Goal: Find specific page/section: Find specific page/section

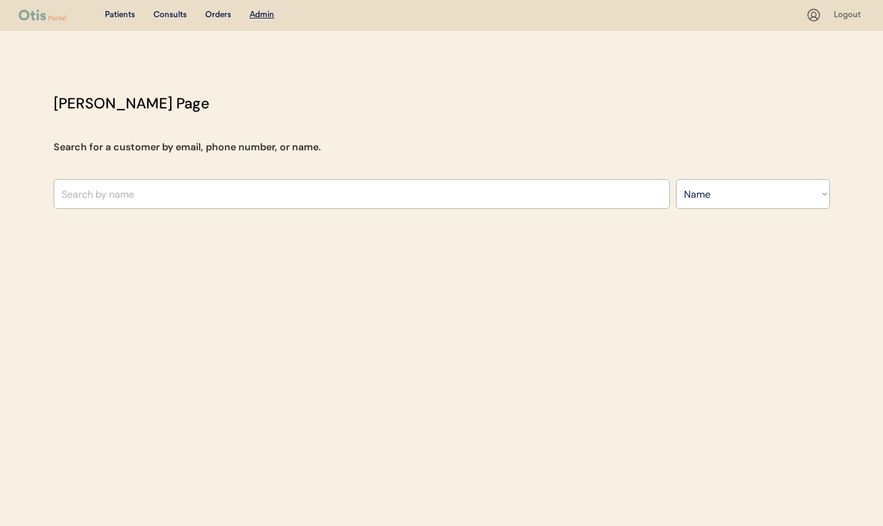
select select ""Name""
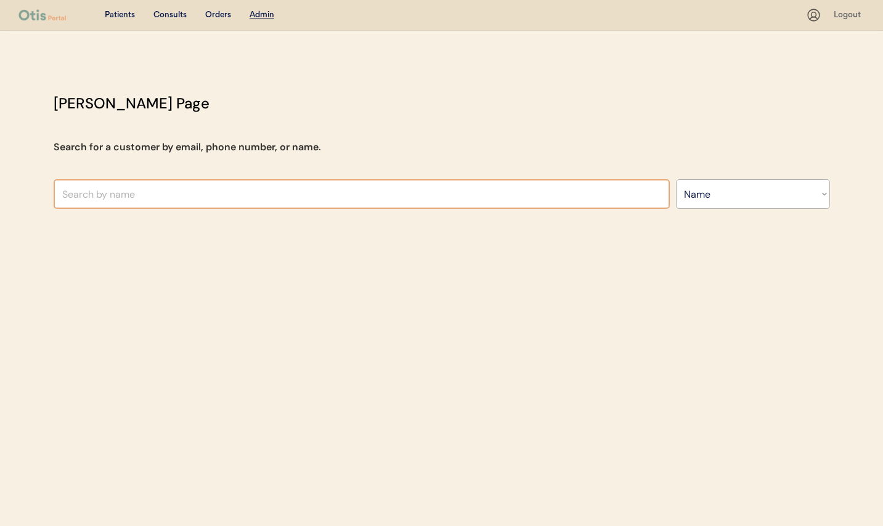
click at [339, 190] on input "text" at bounding box center [362, 194] width 616 height 30
type input "[PERSON_NAME]"
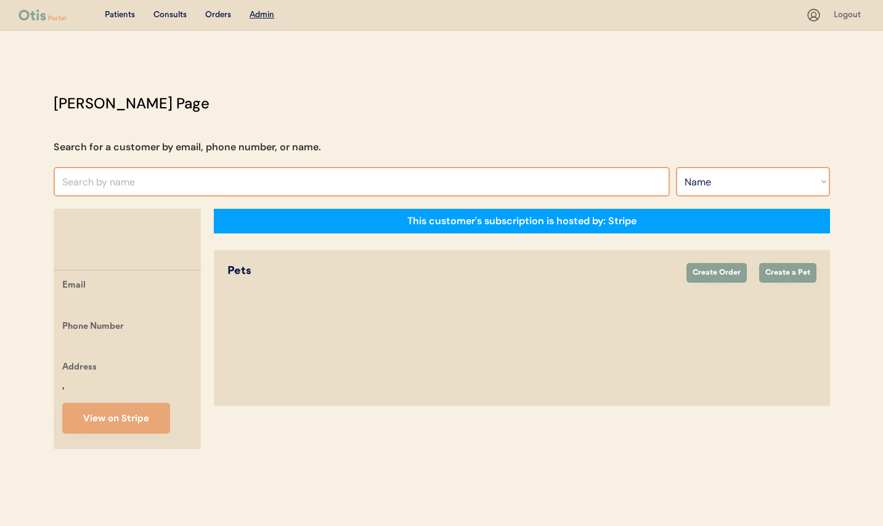
click at [738, 179] on select "Search By Name Email Phone Number" at bounding box center [753, 182] width 154 height 30
select select ""Email""
click at [676, 167] on select "Search By Name Email Phone Number" at bounding box center [753, 182] width 154 height 30
click at [526, 180] on input "input" at bounding box center [362, 182] width 616 height 30
paste input "[EMAIL_ADDRESS][DOMAIN_NAME]"
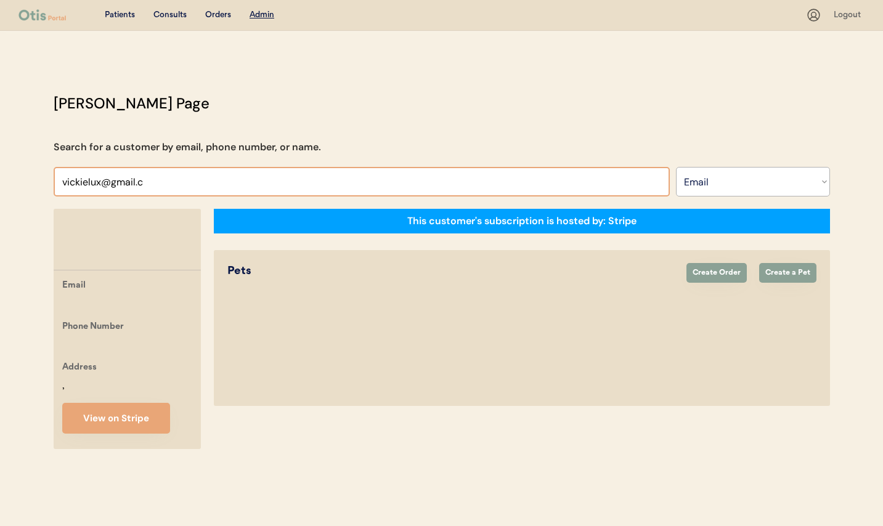
type input "[EMAIL_ADDRESS]."
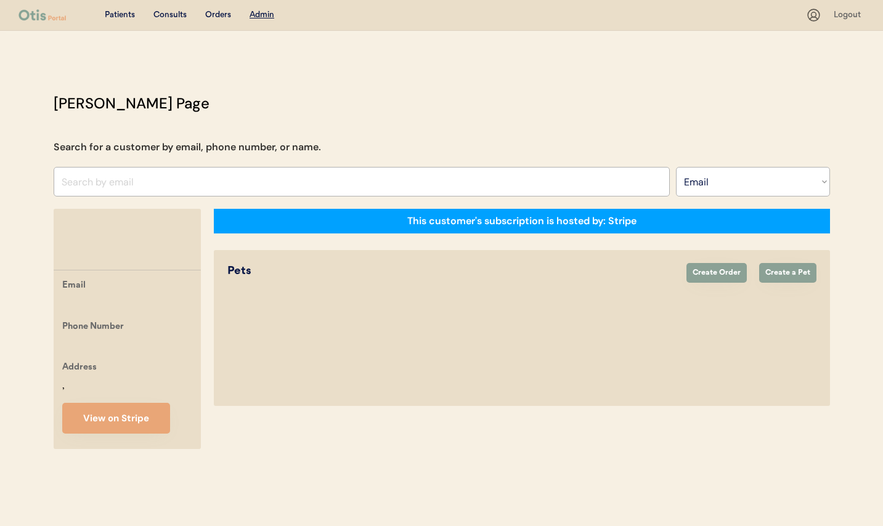
click at [553, 27] on div "Patients Consults Orders Admin Logout" at bounding box center [441, 15] width 883 height 31
click at [529, 180] on input "input" at bounding box center [362, 182] width 616 height 30
paste input "[EMAIL_ADDRESS][DOMAIN_NAME]"
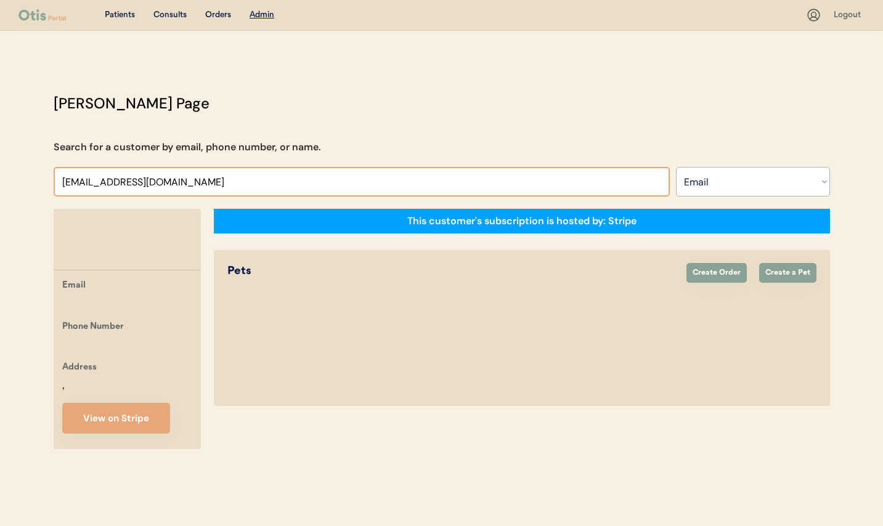
click at [180, 181] on input "input" at bounding box center [362, 182] width 616 height 30
type input "v"
click at [682, 178] on select "Search By Name Email Phone Number" at bounding box center [753, 182] width 154 height 30
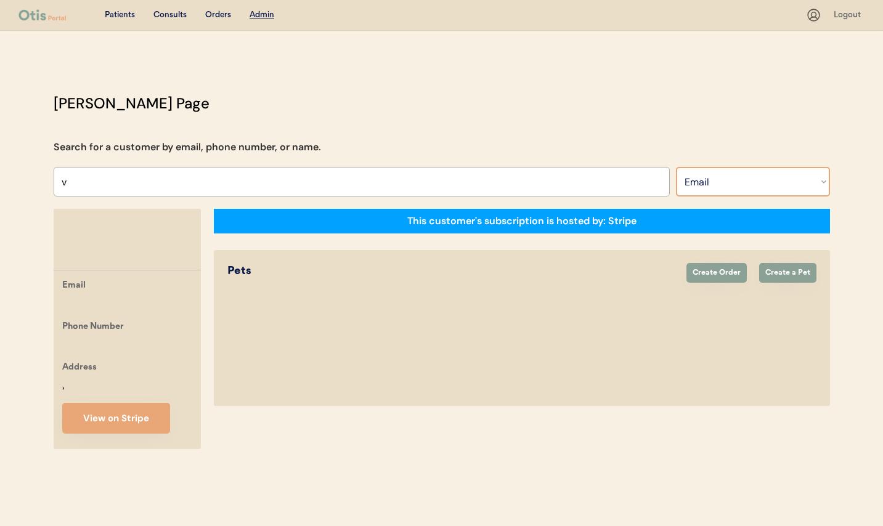
select select ""Name""
click at [676, 167] on select "Search By Name Email Phone Number" at bounding box center [753, 182] width 154 height 30
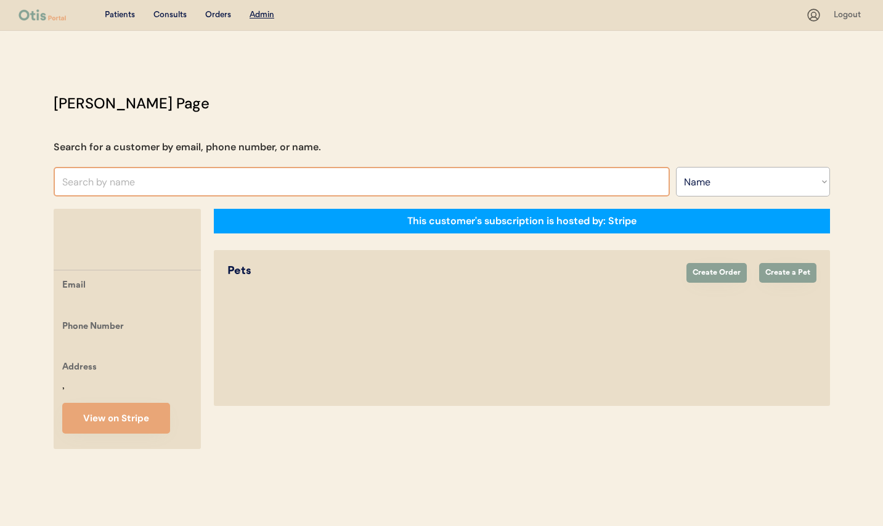
click at [391, 184] on input "text" at bounding box center [362, 182] width 616 height 30
type input "vi"
type input "[PERSON_NAME]"
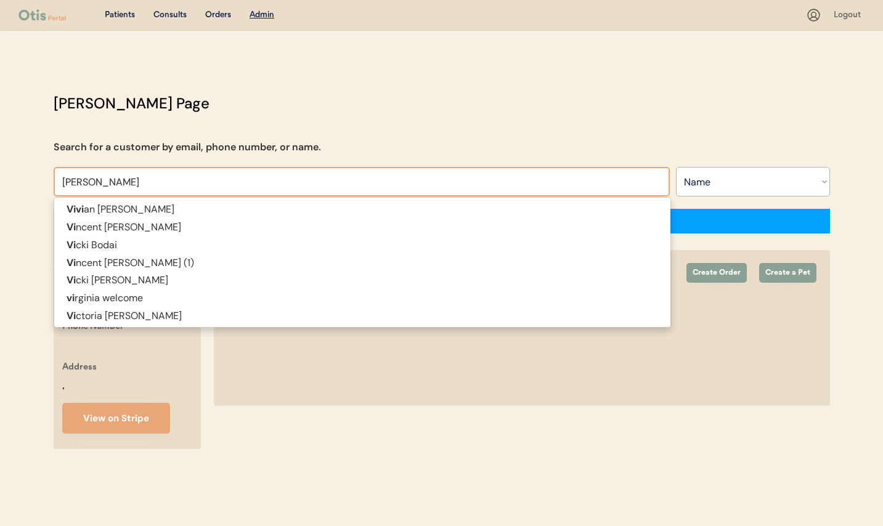
type input "[PERSON_NAME]"
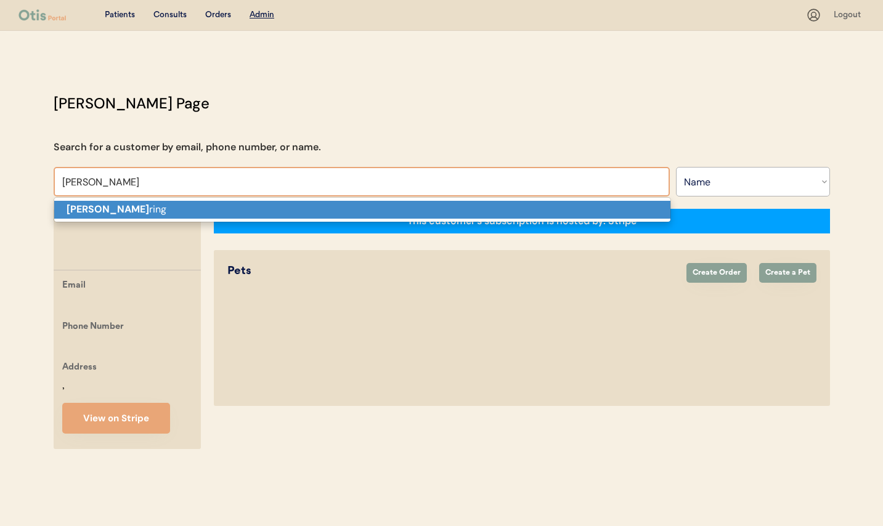
click at [368, 208] on p "[PERSON_NAME] ring" at bounding box center [362, 210] width 616 height 18
type input "[PERSON_NAME]"
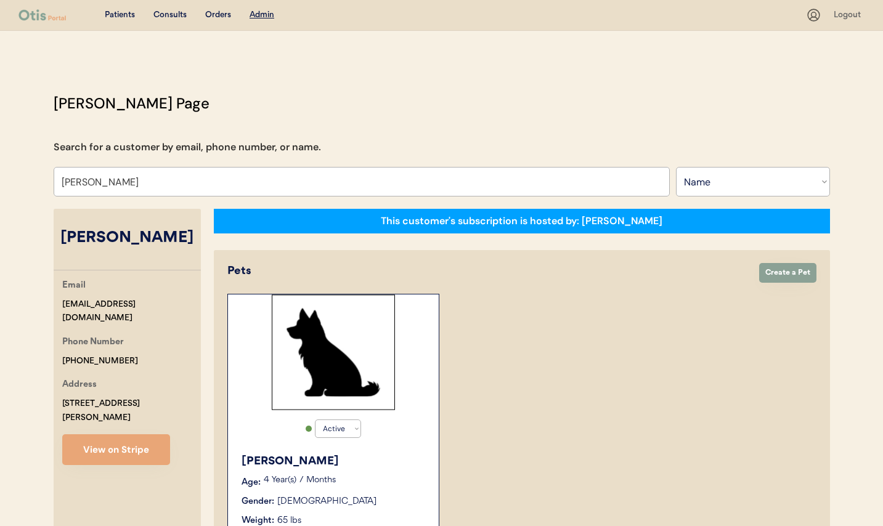
select select "true"
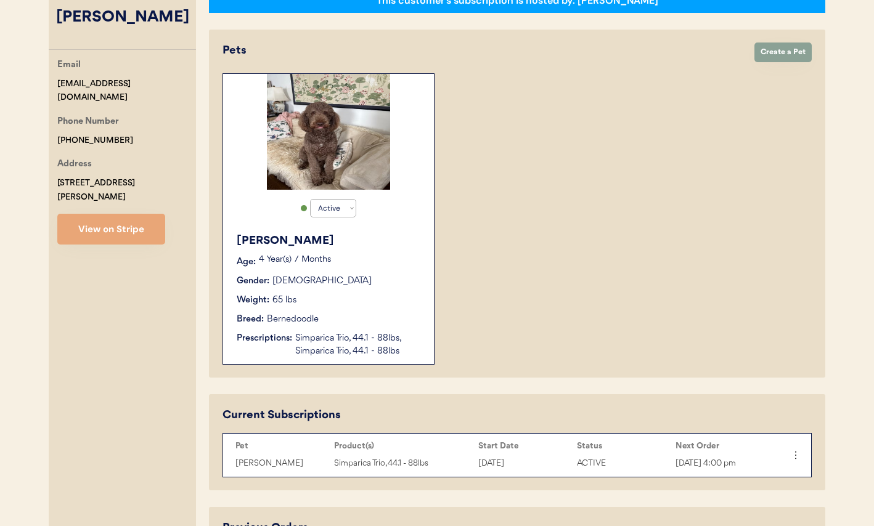
scroll to position [220, 0]
type input "[PERSON_NAME]"
